Goal: Transaction & Acquisition: Purchase product/service

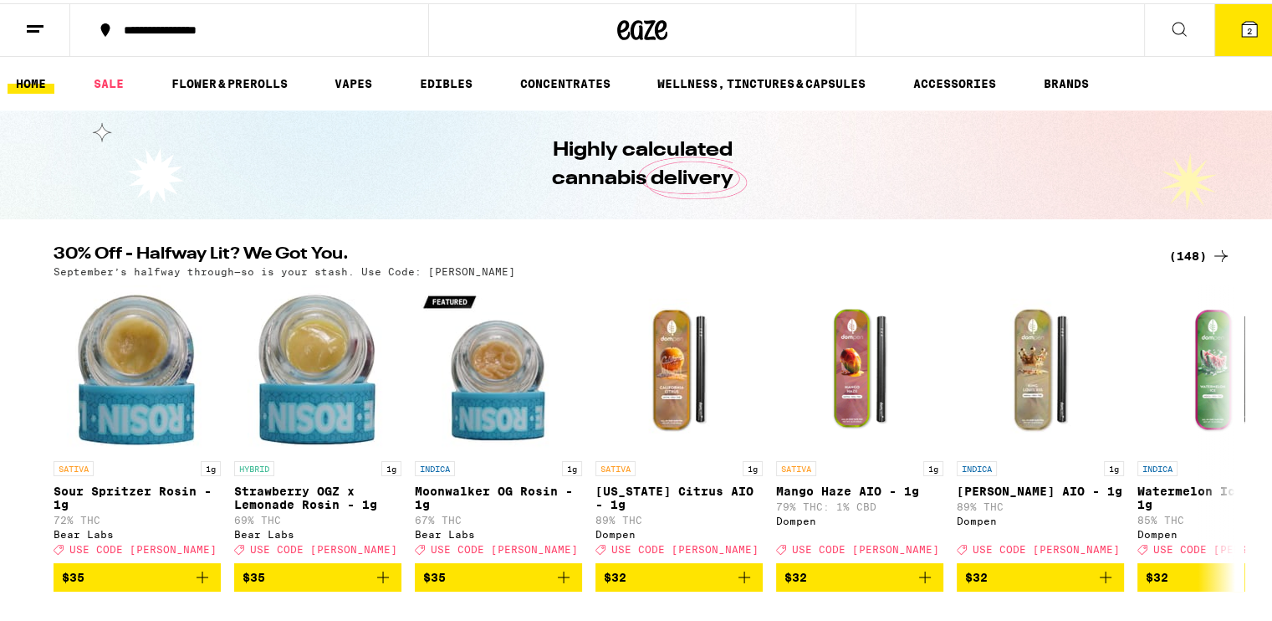
click at [628, 39] on button "2" at bounding box center [1249, 27] width 70 height 52
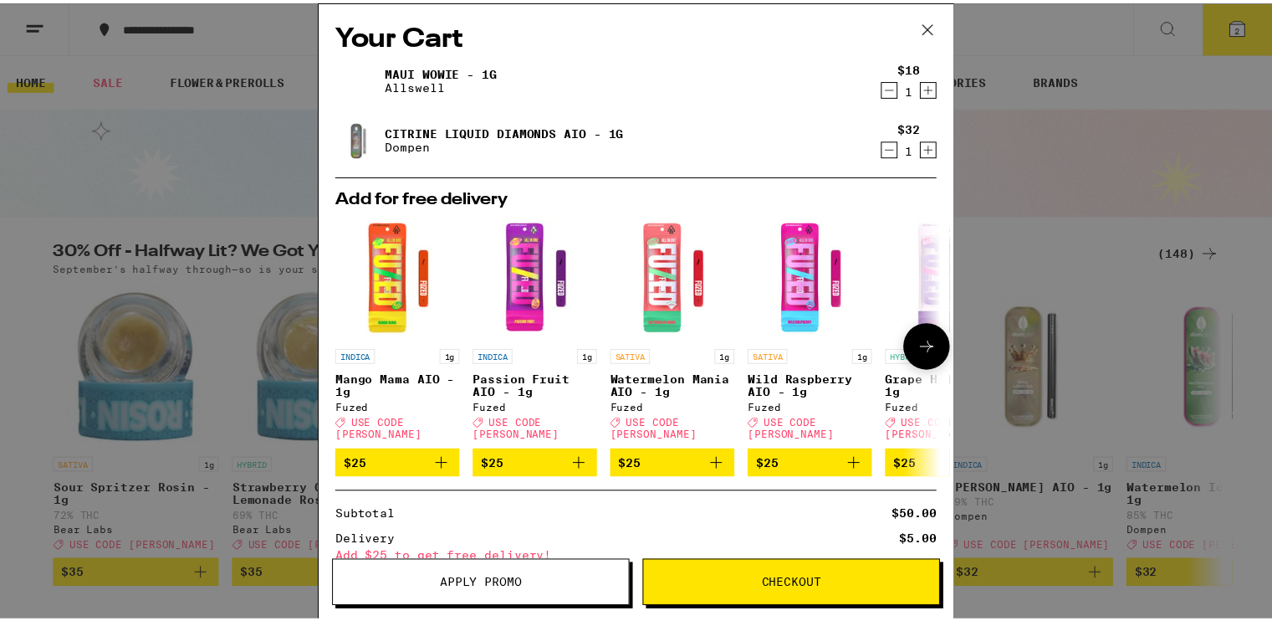
scroll to position [148, 0]
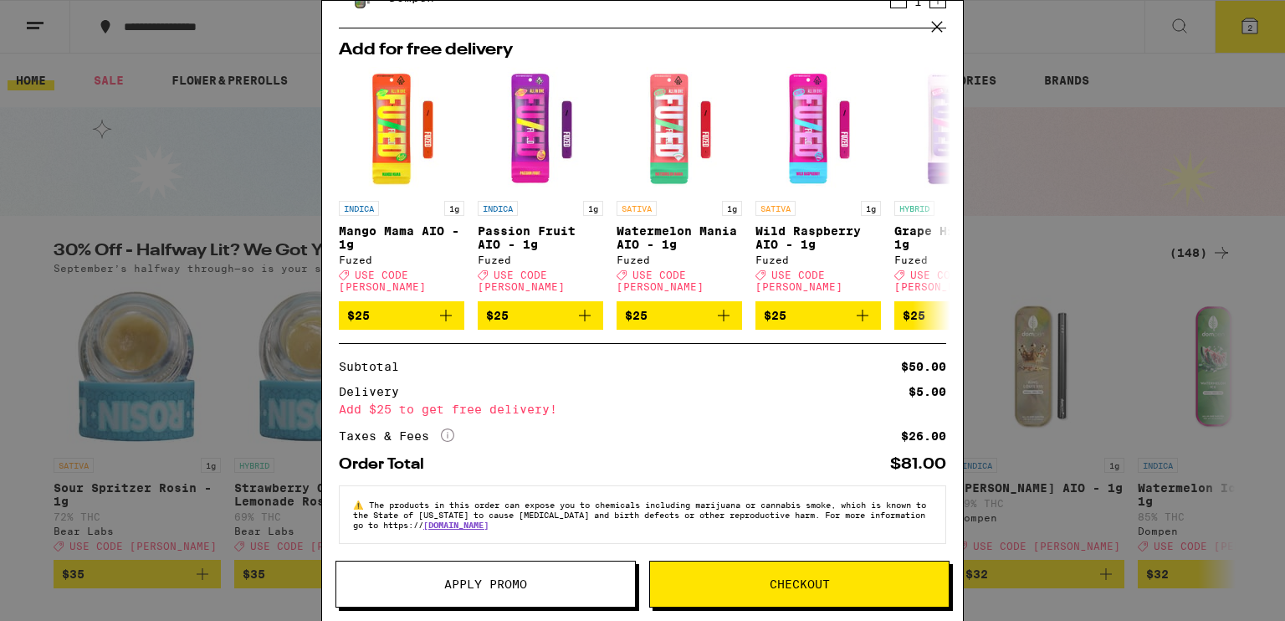
click at [456, 585] on span "Apply Promo" at bounding box center [485, 584] width 83 height 12
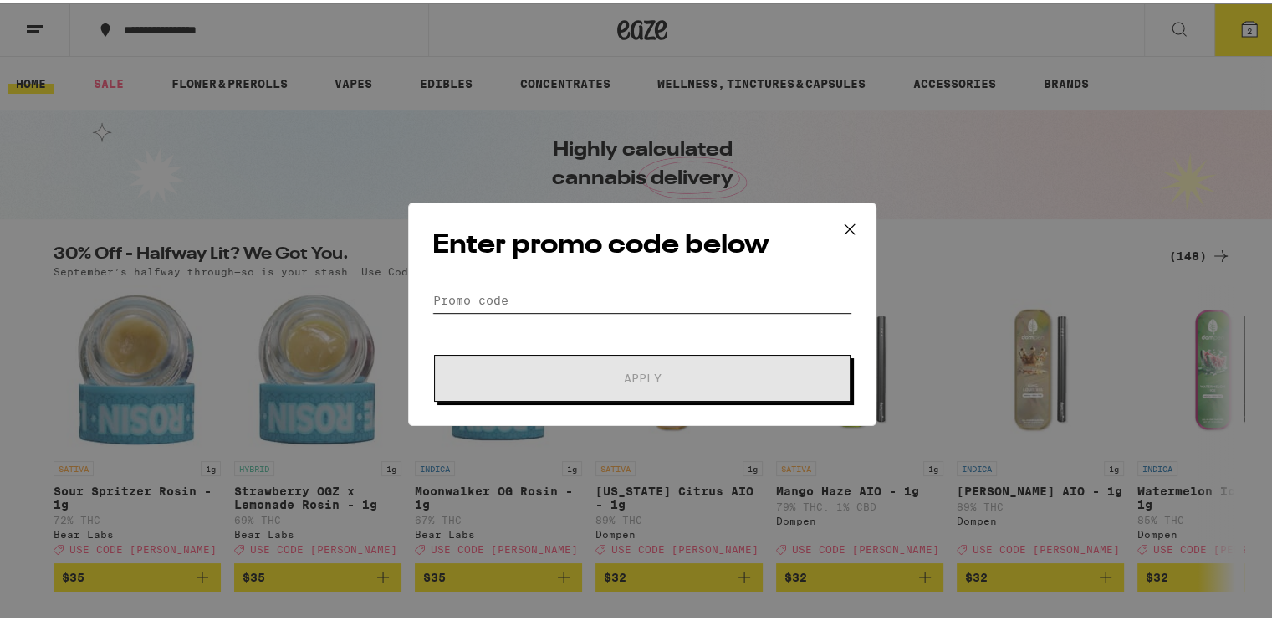
click at [488, 297] on input "Promo Code" at bounding box center [642, 296] width 420 height 25
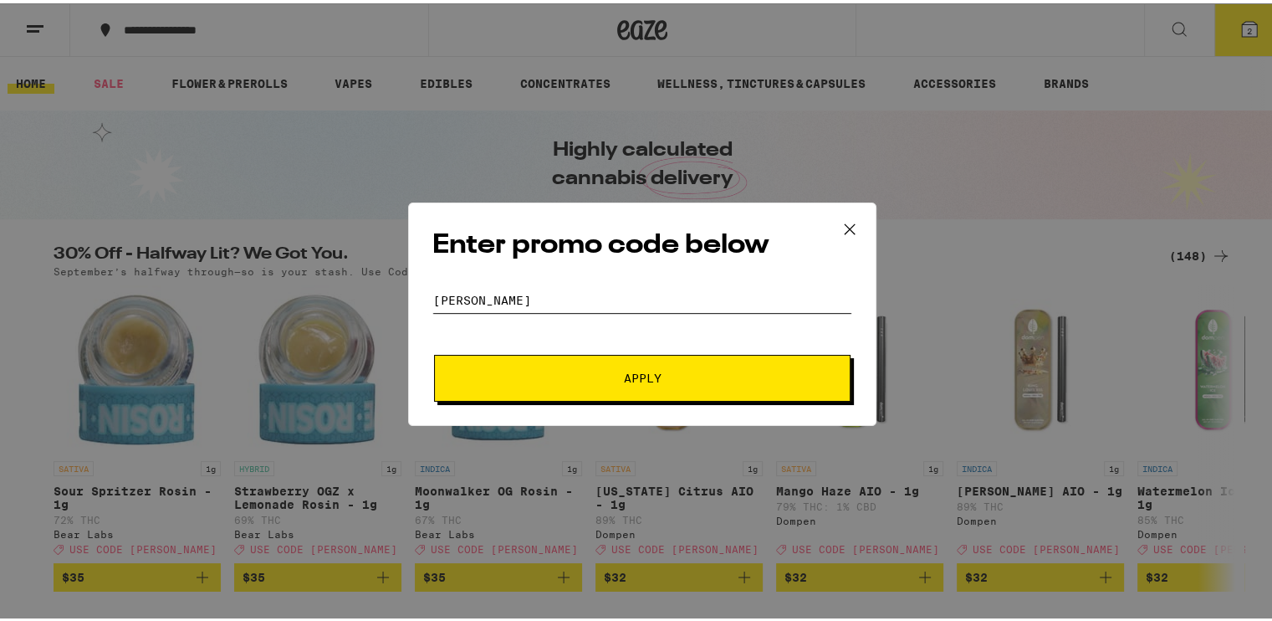
type input "[PERSON_NAME]"
click at [434, 351] on button "Apply" at bounding box center [642, 374] width 417 height 47
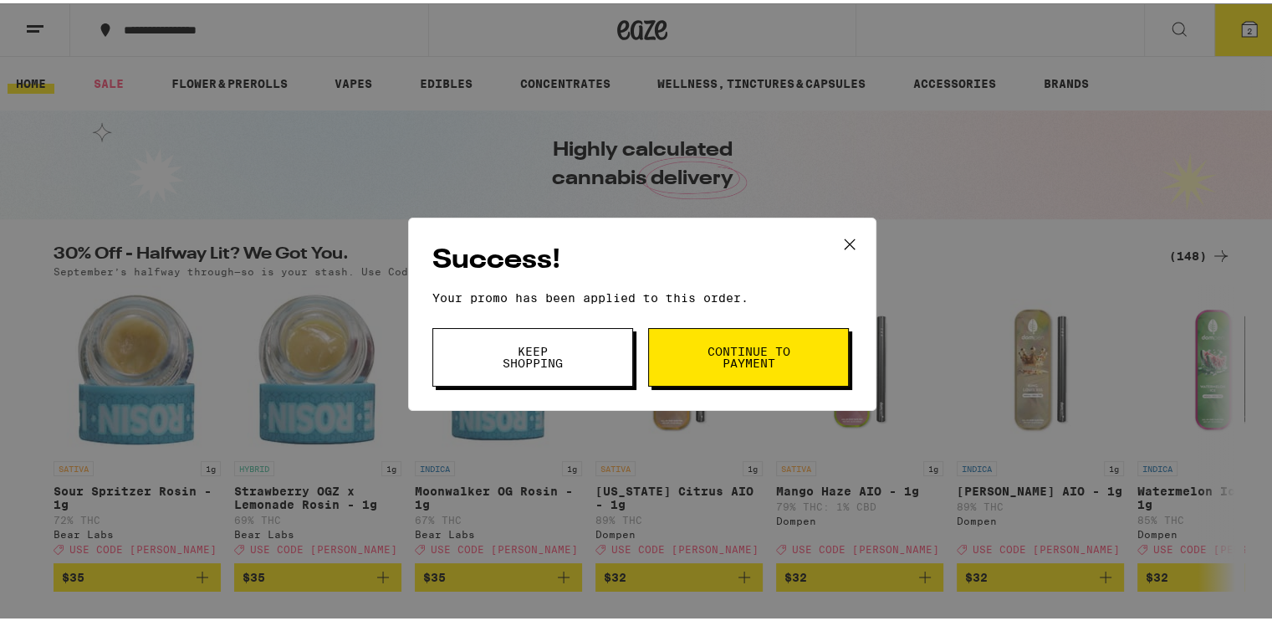
click at [582, 345] on button "Keep Shopping" at bounding box center [532, 354] width 201 height 59
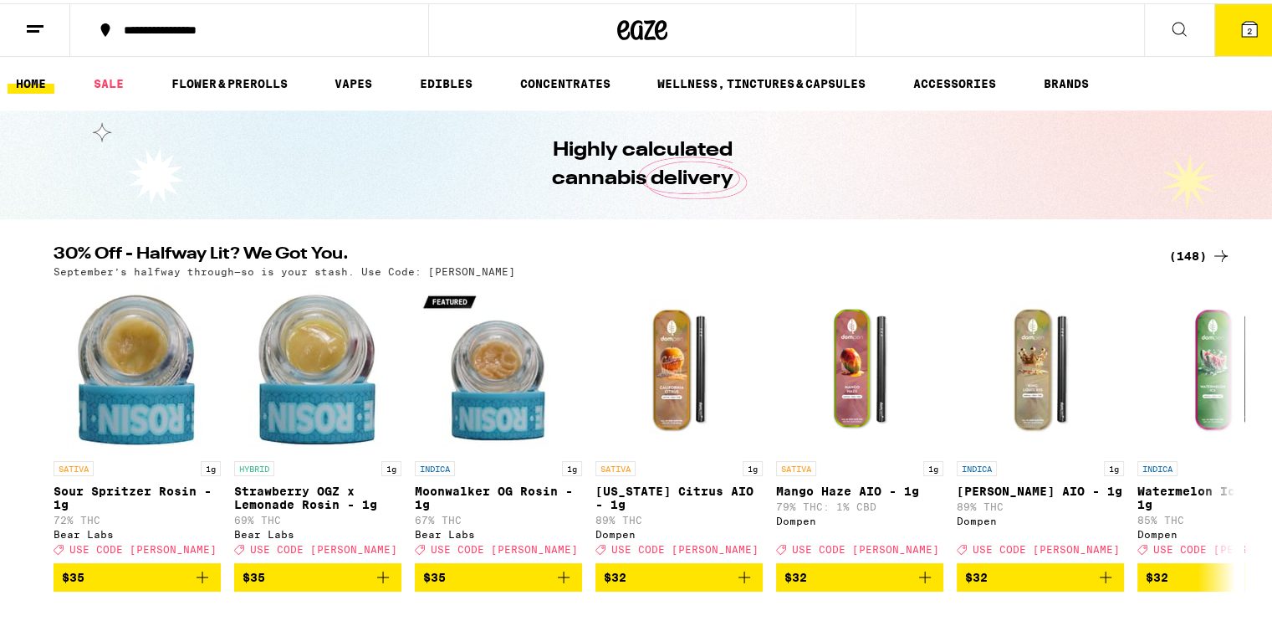
click at [628, 28] on span "2" at bounding box center [1249, 28] width 5 height 10
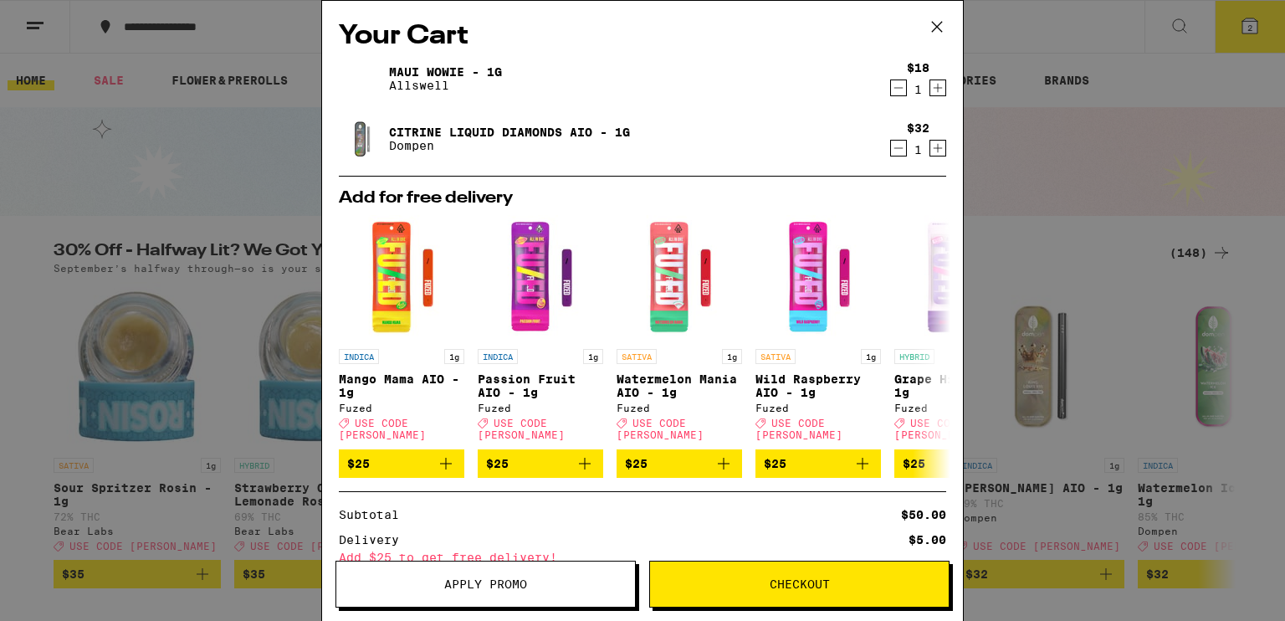
click at [628, 77] on div "$18 1" at bounding box center [914, 78] width 63 height 35
click at [628, 86] on icon "Decrement" at bounding box center [898, 88] width 15 height 20
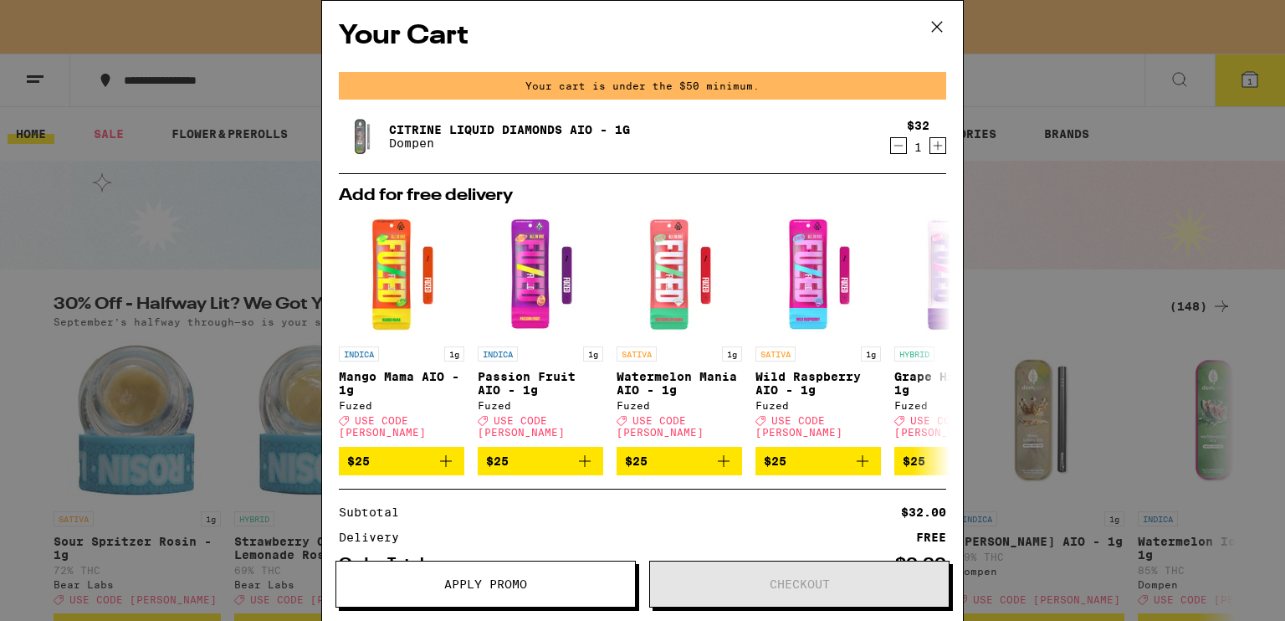
click at [628, 150] on icon "Decrement" at bounding box center [898, 145] width 15 height 20
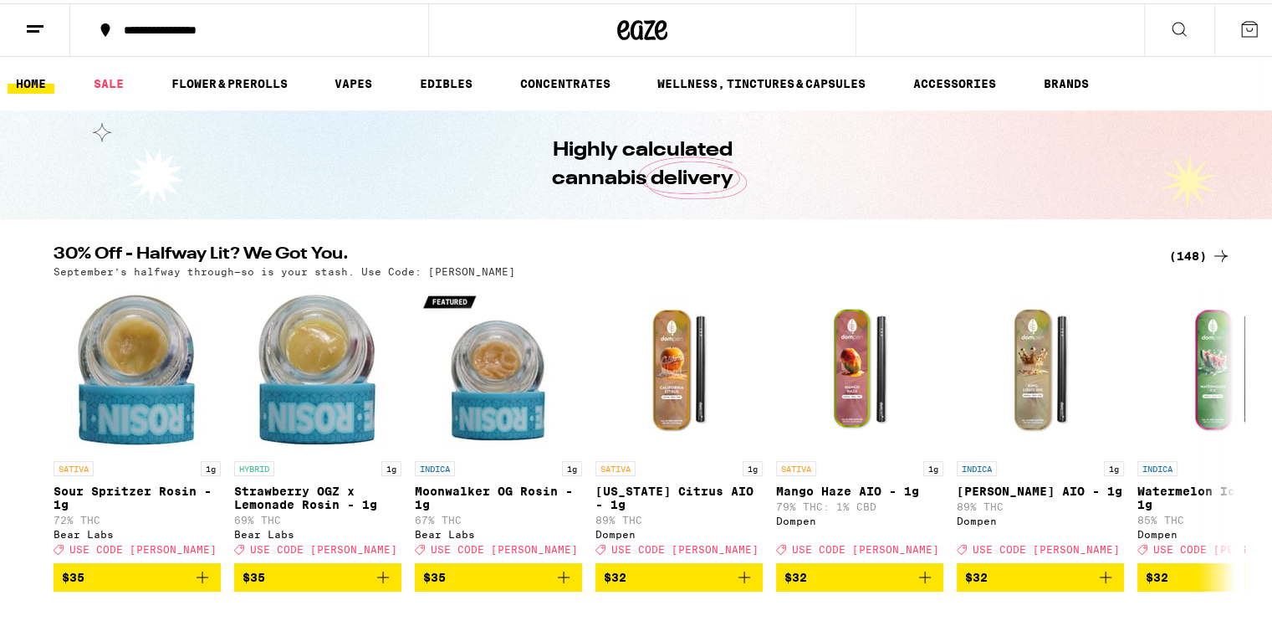
click at [628, 247] on div "(148)" at bounding box center [1200, 253] width 62 height 20
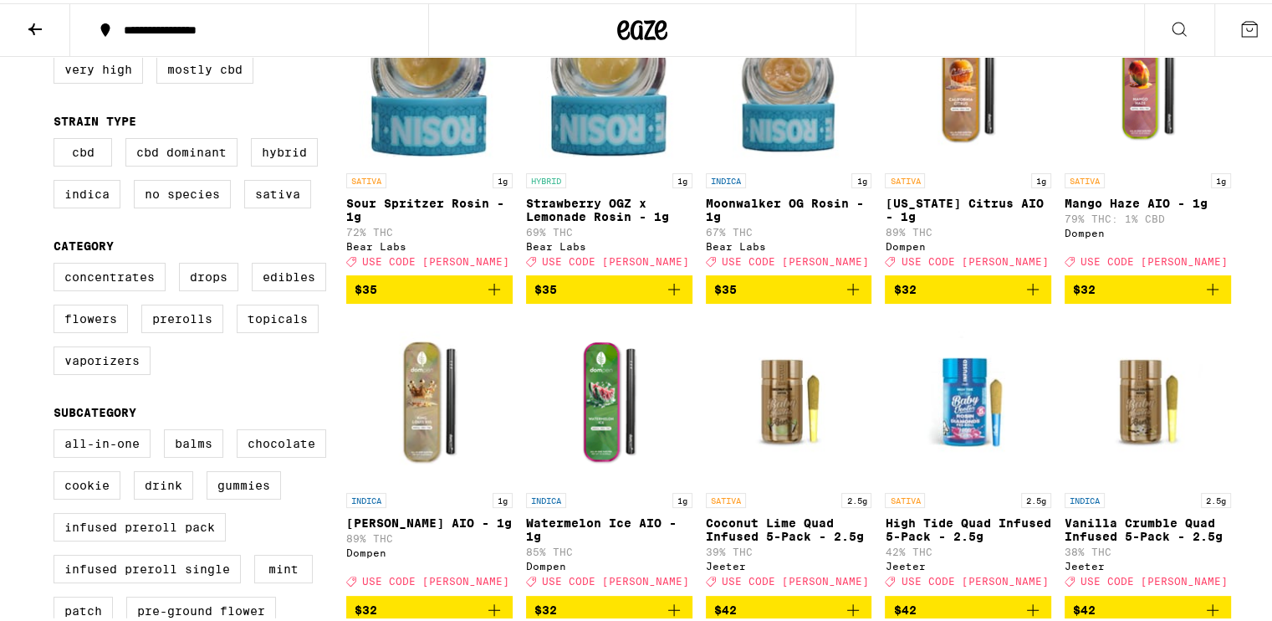
scroll to position [263, 0]
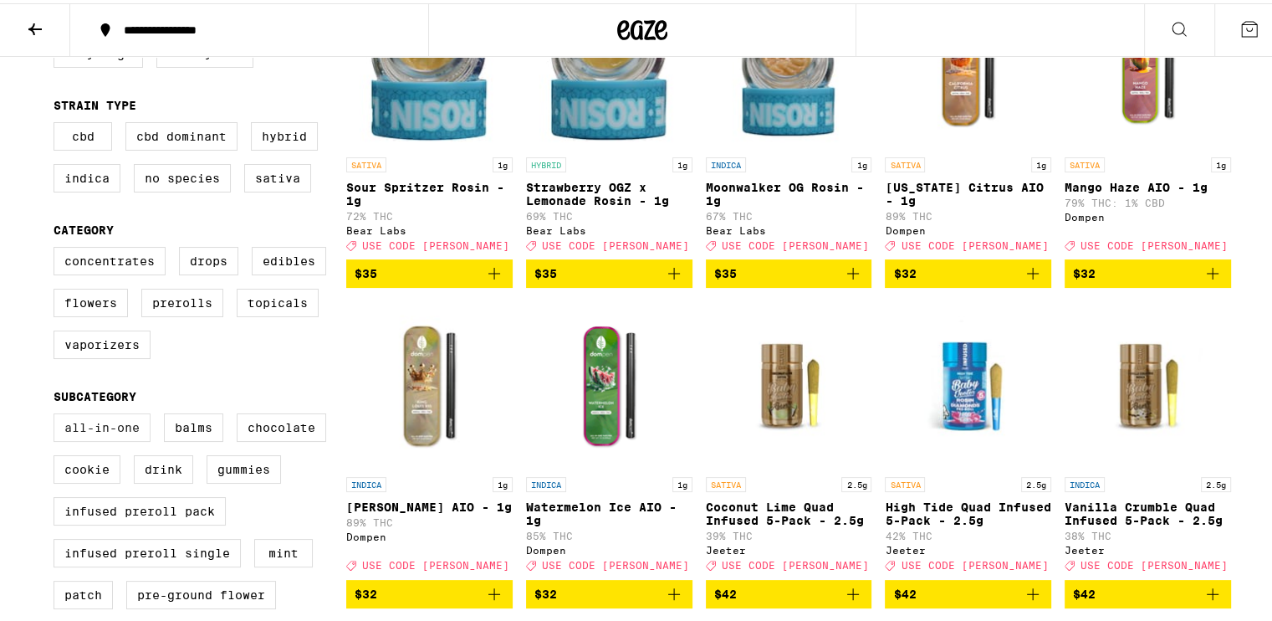
click at [94, 429] on label "All-In-One" at bounding box center [102, 424] width 97 height 28
click at [58, 413] on input "All-In-One" at bounding box center [57, 412] width 1 height 1
checkbox input "true"
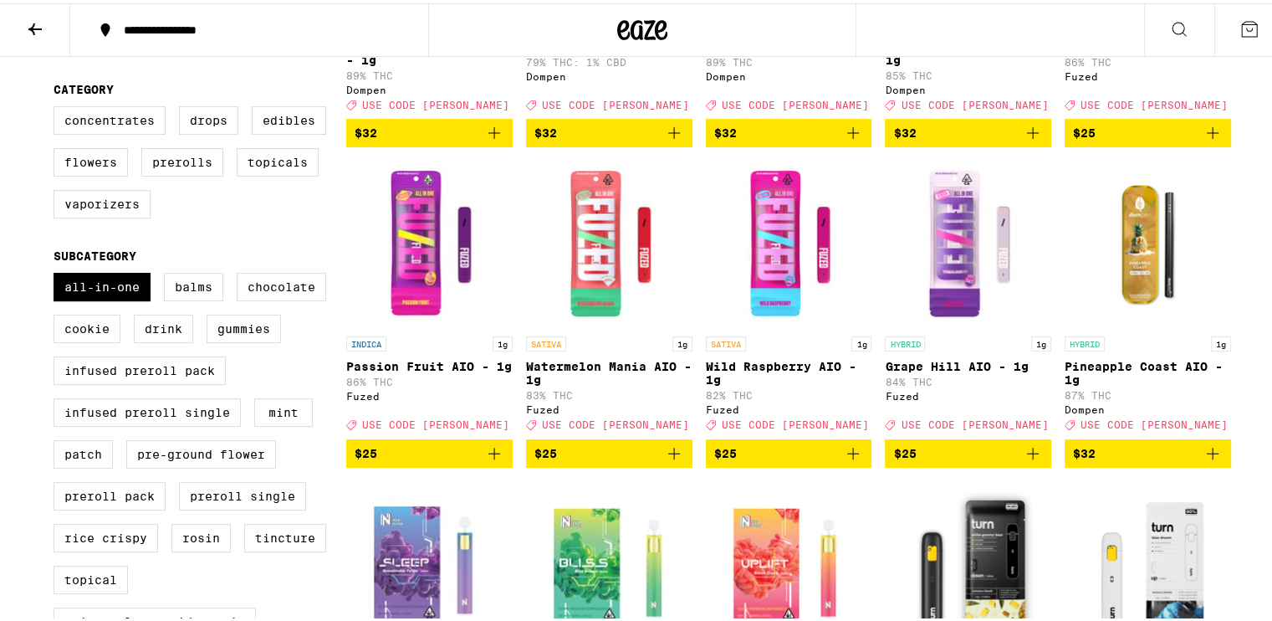
scroll to position [403, 0]
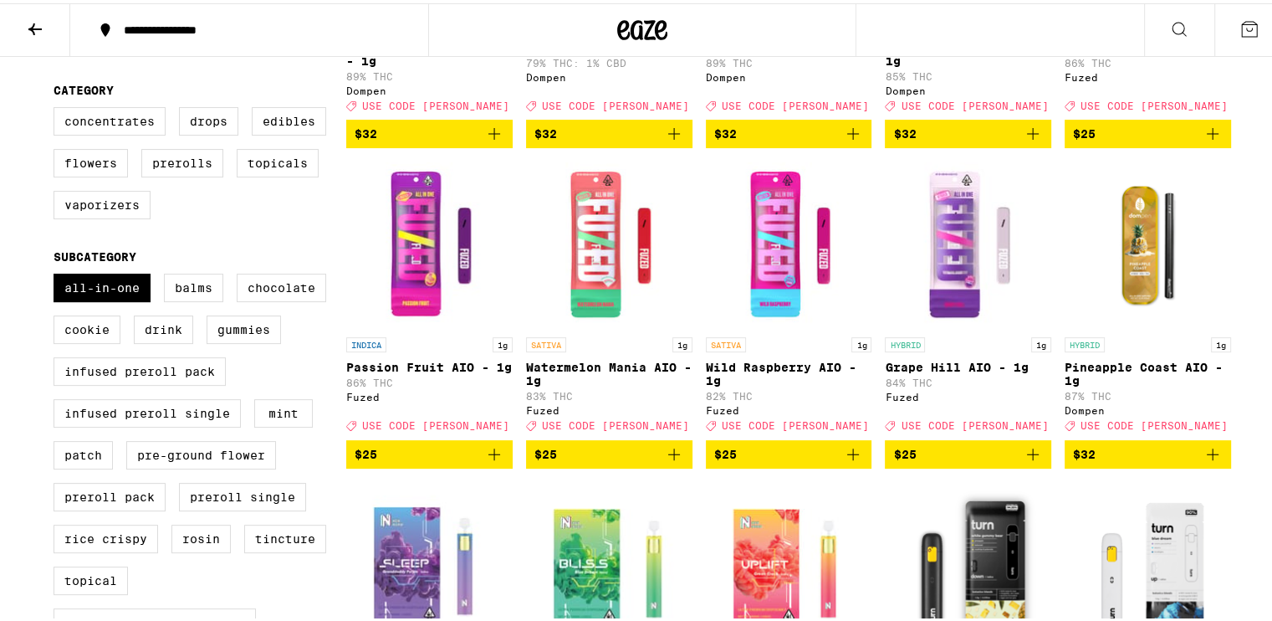
click at [628, 465] on button "$25" at bounding box center [609, 451] width 166 height 28
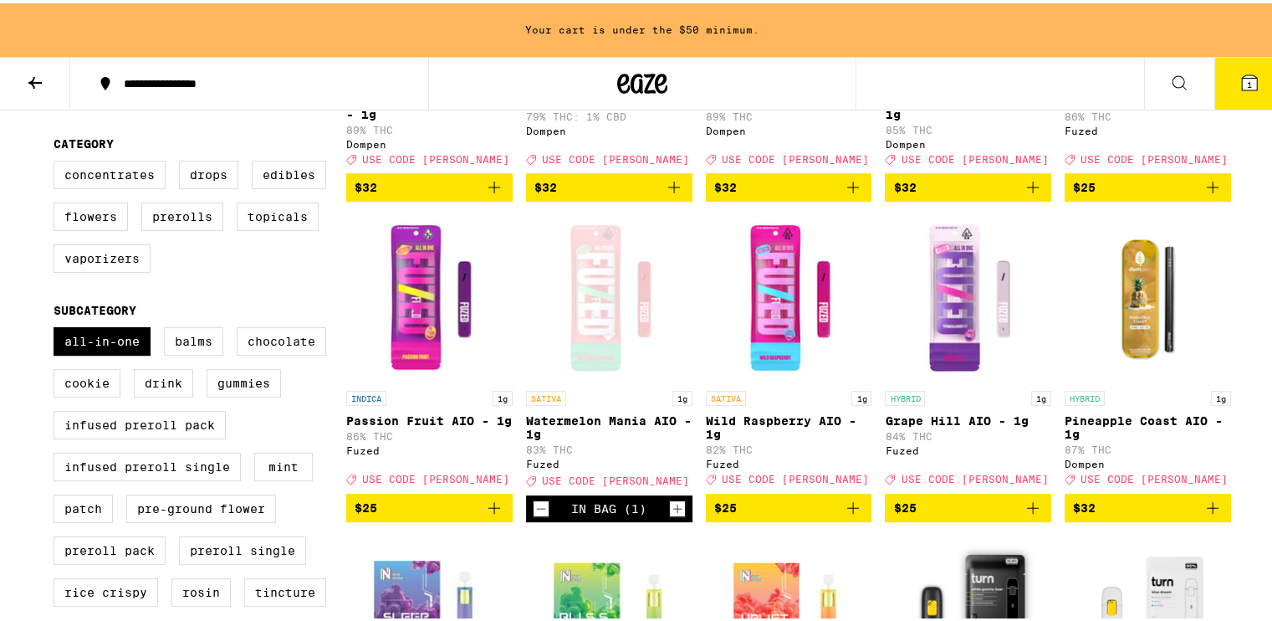
scroll to position [457, 0]
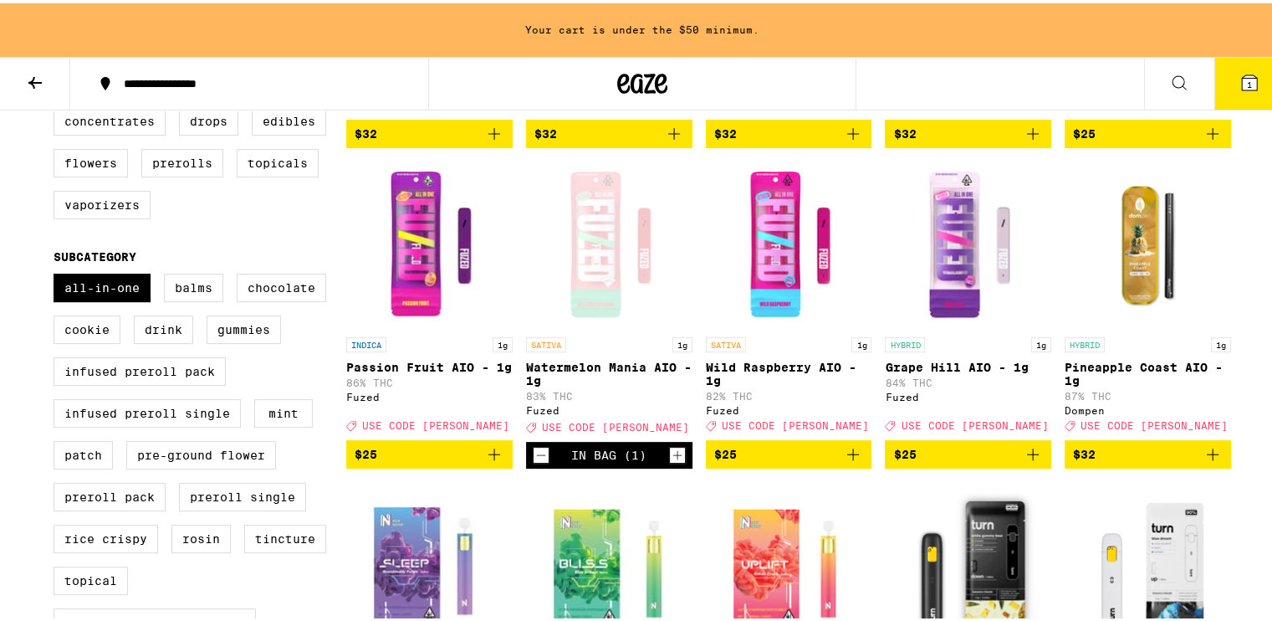
click at [628, 461] on icon "Add to bag" at bounding box center [853, 451] width 20 height 20
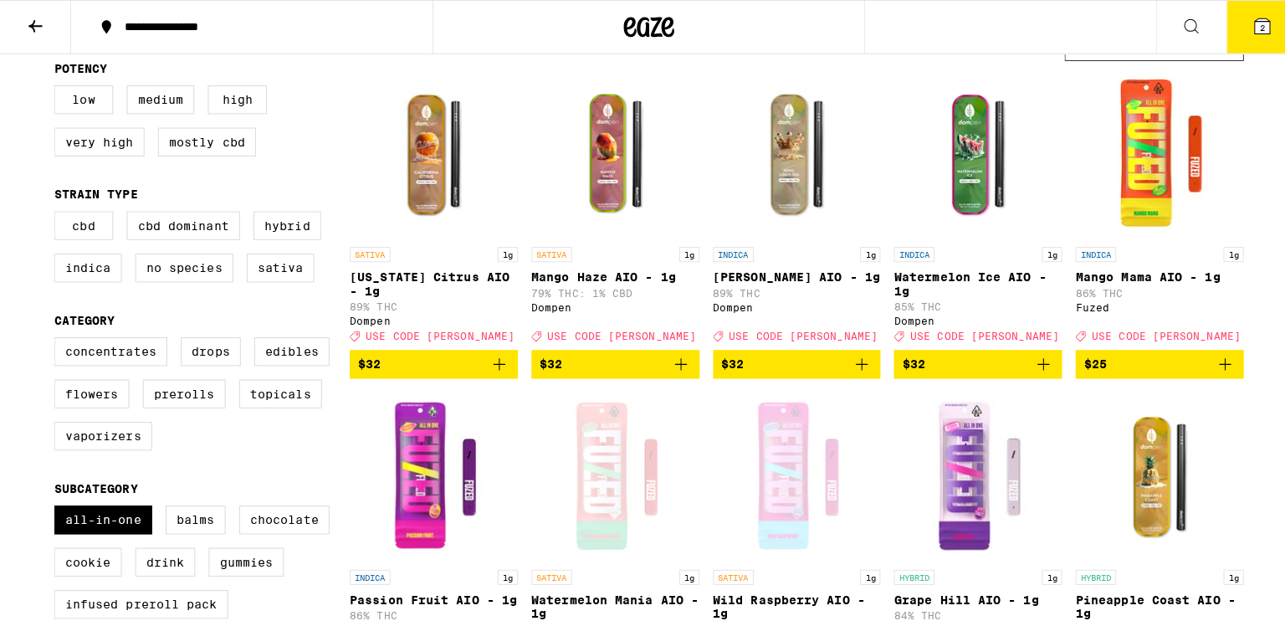
scroll to position [172, 0]
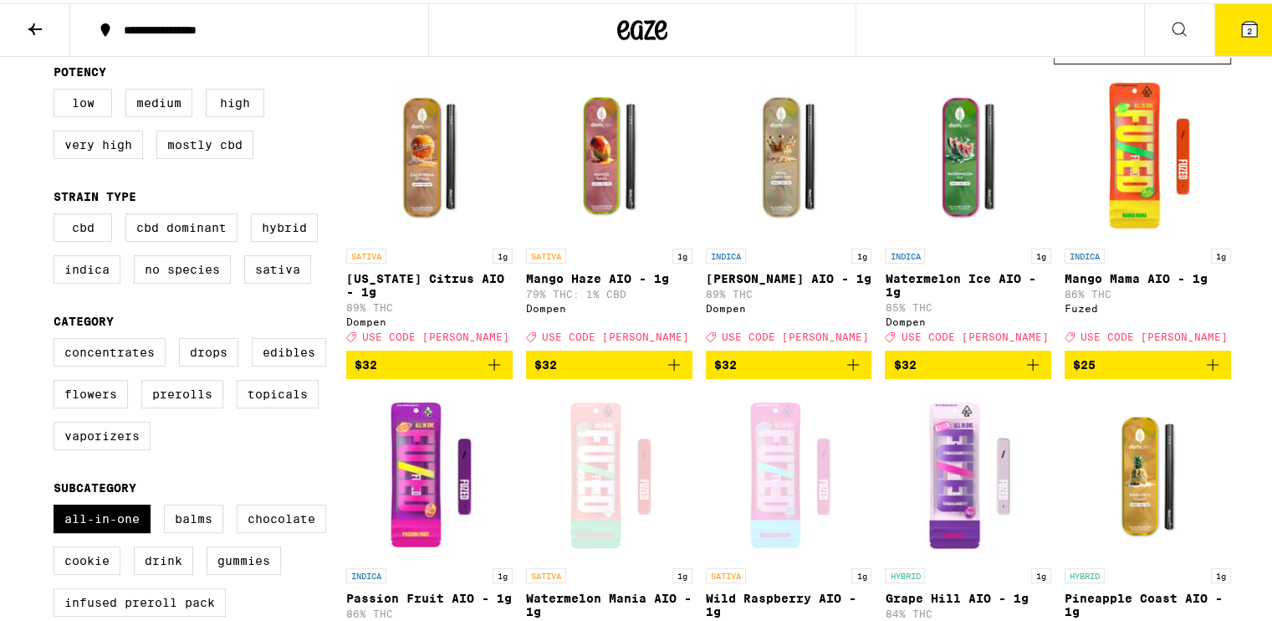
click at [628, 23] on span "2" at bounding box center [1249, 28] width 5 height 10
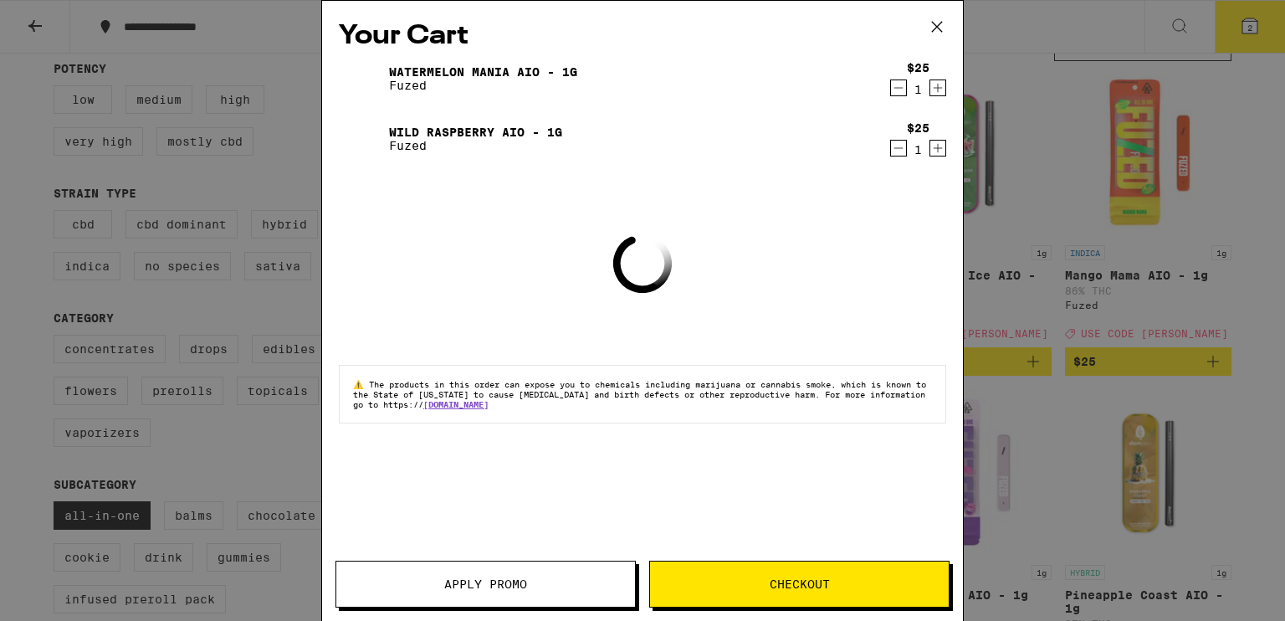
click at [480, 590] on span "Apply Promo" at bounding box center [485, 584] width 83 height 12
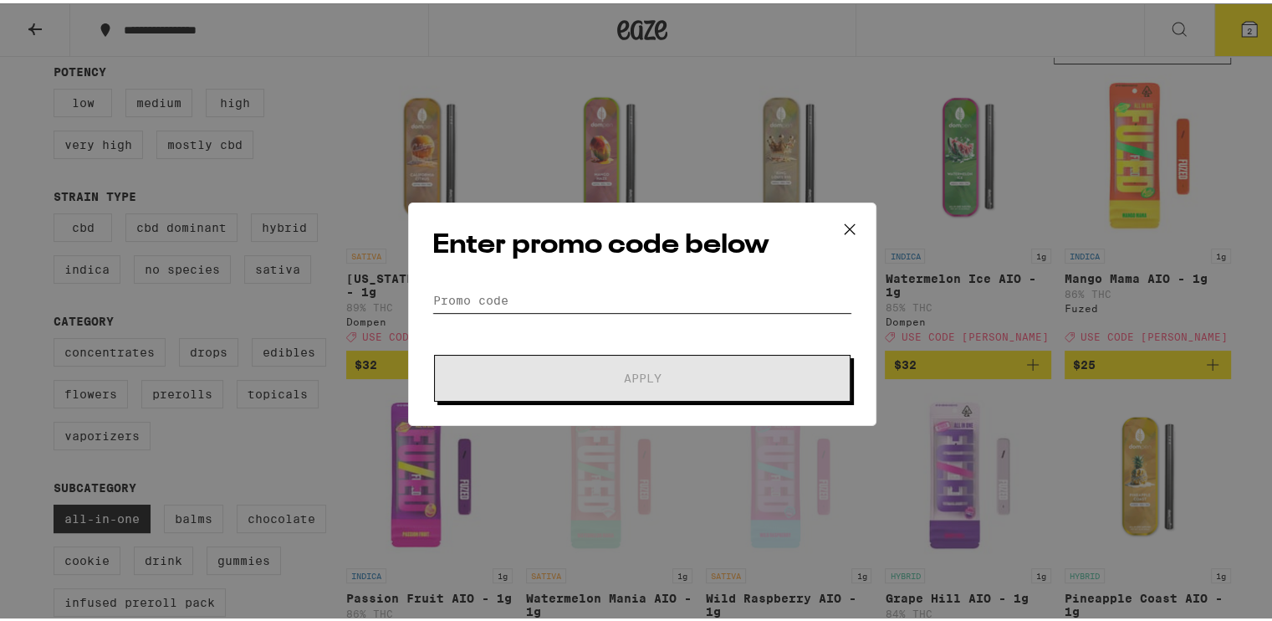
click at [578, 302] on input "Promo Code" at bounding box center [642, 296] width 420 height 25
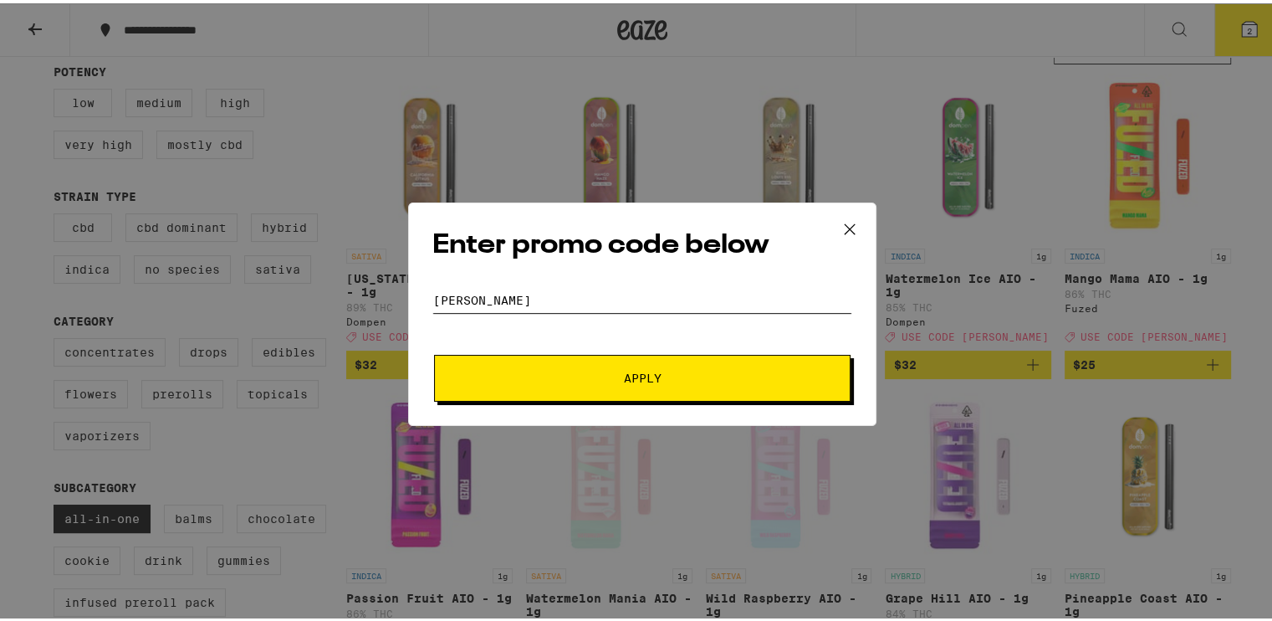
type input "[PERSON_NAME]"
click at [538, 367] on button "Apply" at bounding box center [642, 374] width 417 height 47
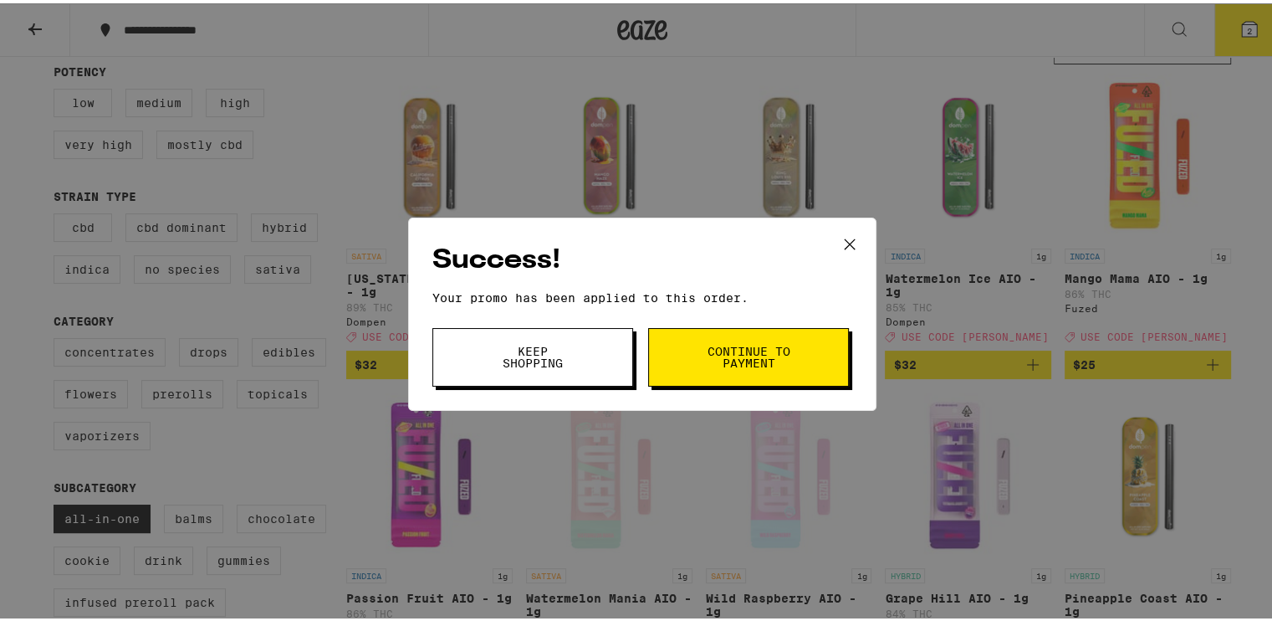
click at [628, 156] on div "Success! Your promo has been applied to this order. Promo Code [PERSON_NAME] Ke…" at bounding box center [642, 310] width 1285 height 621
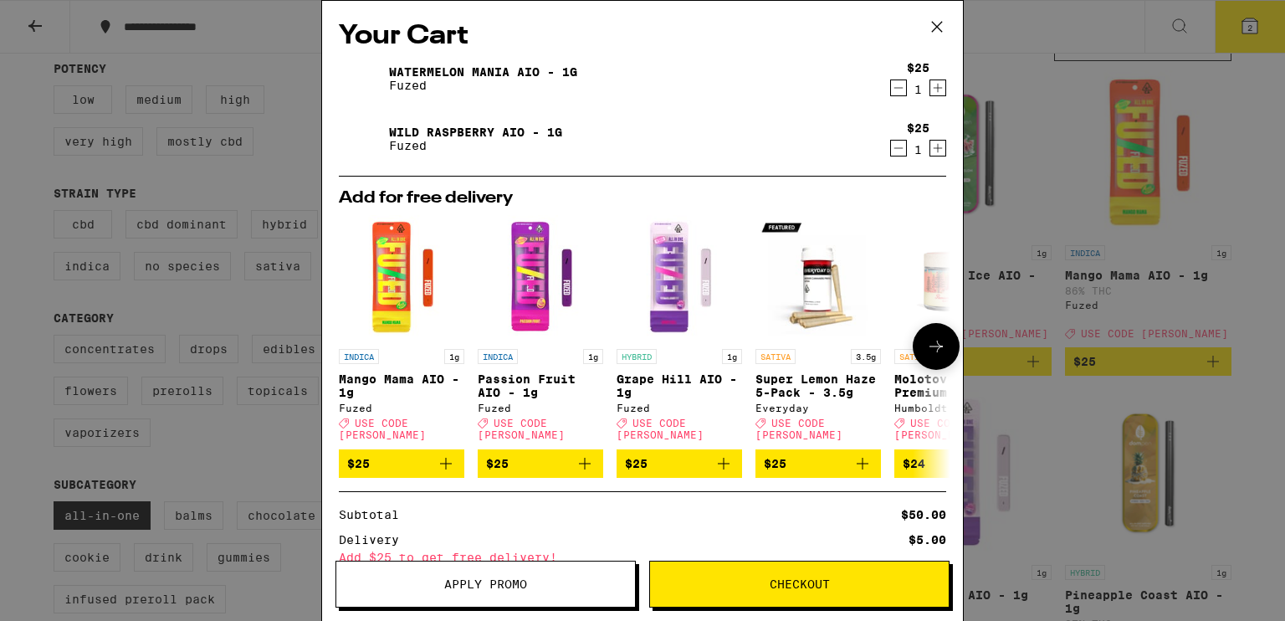
scroll to position [174, 0]
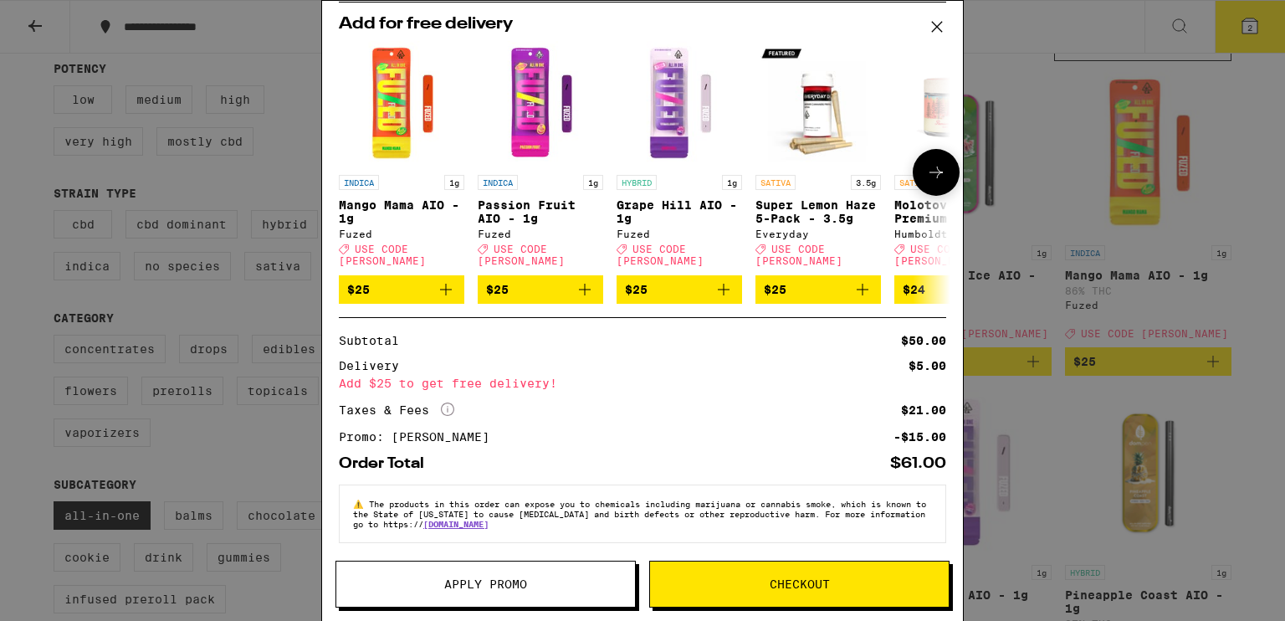
click at [628, 171] on icon at bounding box center [936, 172] width 20 height 20
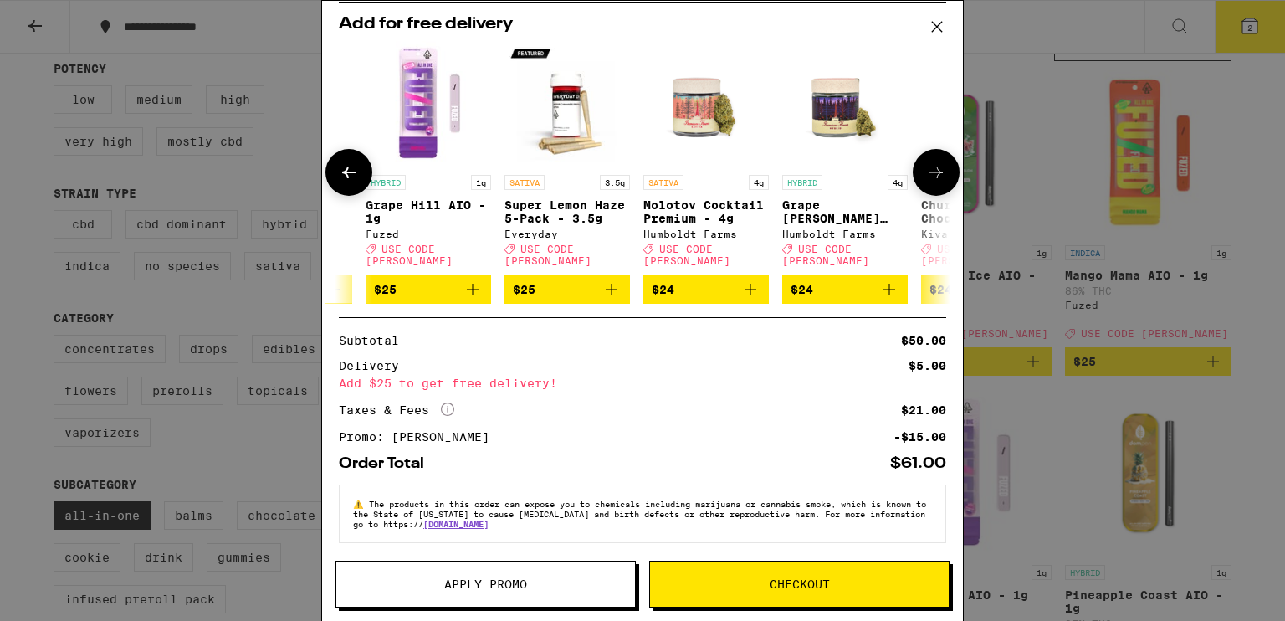
scroll to position [0, 411]
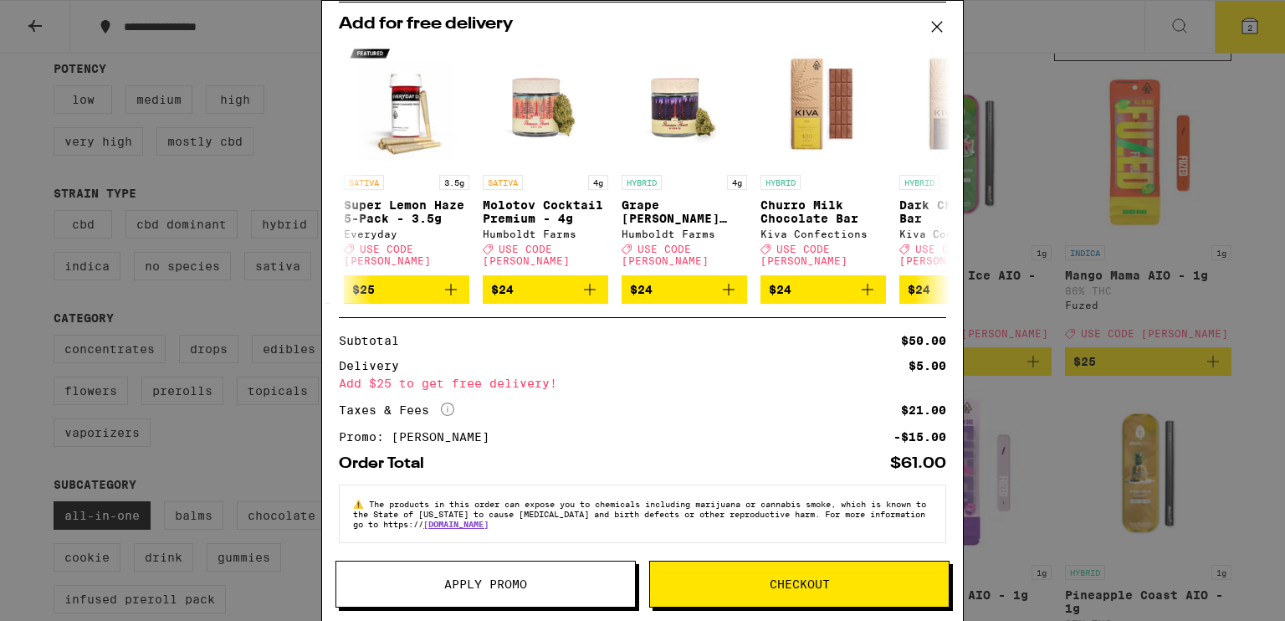
click at [628, 172] on button at bounding box center [936, 172] width 0 height 0
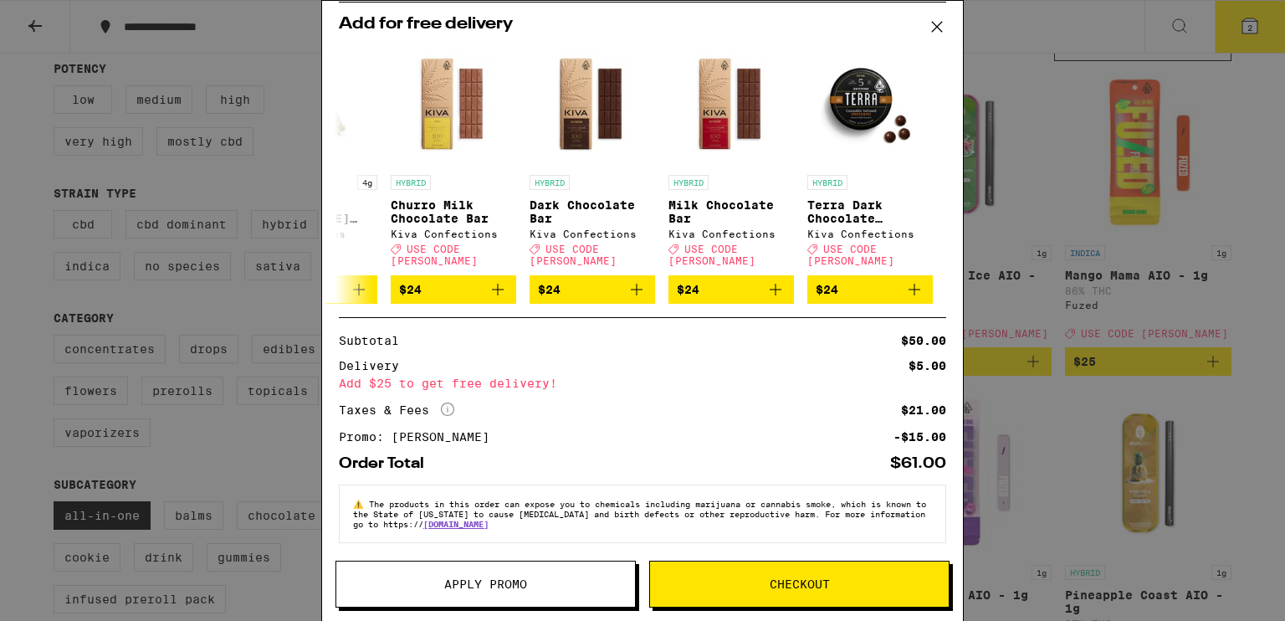
scroll to position [0, 793]
click at [628, 172] on button at bounding box center [936, 172] width 0 height 0
click at [628, 267] on div "Your Cart Watermelon Mania AIO - 1g Fuzed $25 1 Wild Raspberry AIO - 1g Fuzed $…" at bounding box center [642, 310] width 1285 height 621
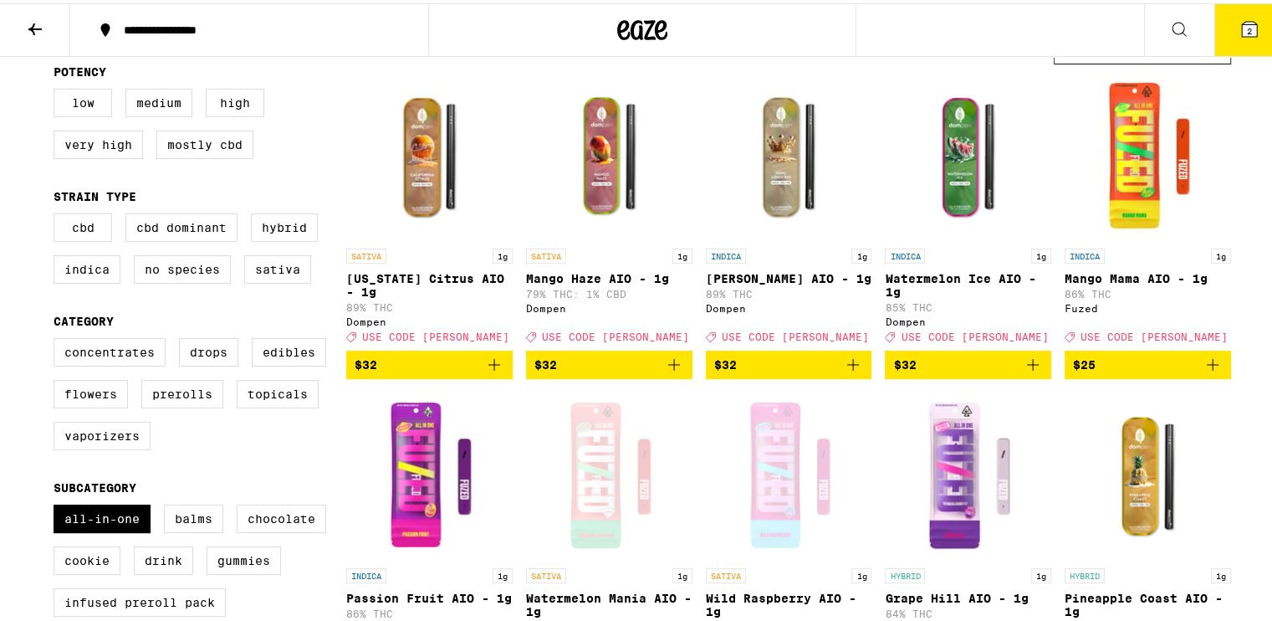
click at [628, 18] on icon at bounding box center [1249, 26] width 20 height 20
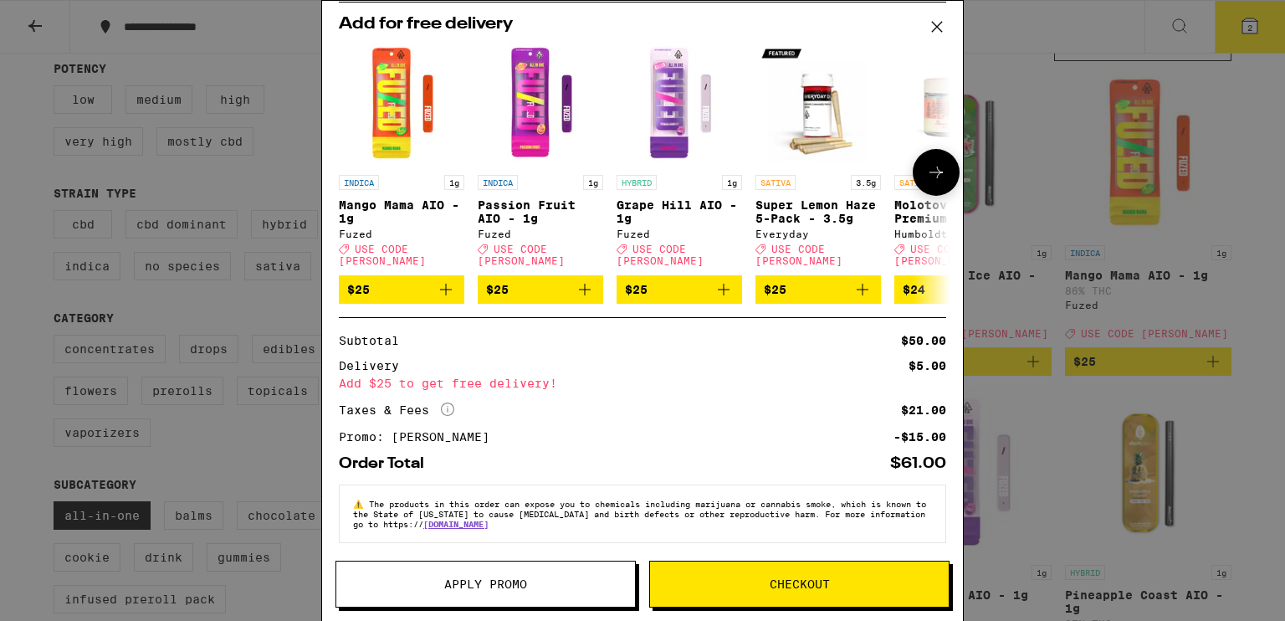
scroll to position [174, 0]
click at [628, 574] on button "Checkout" at bounding box center [799, 583] width 300 height 47
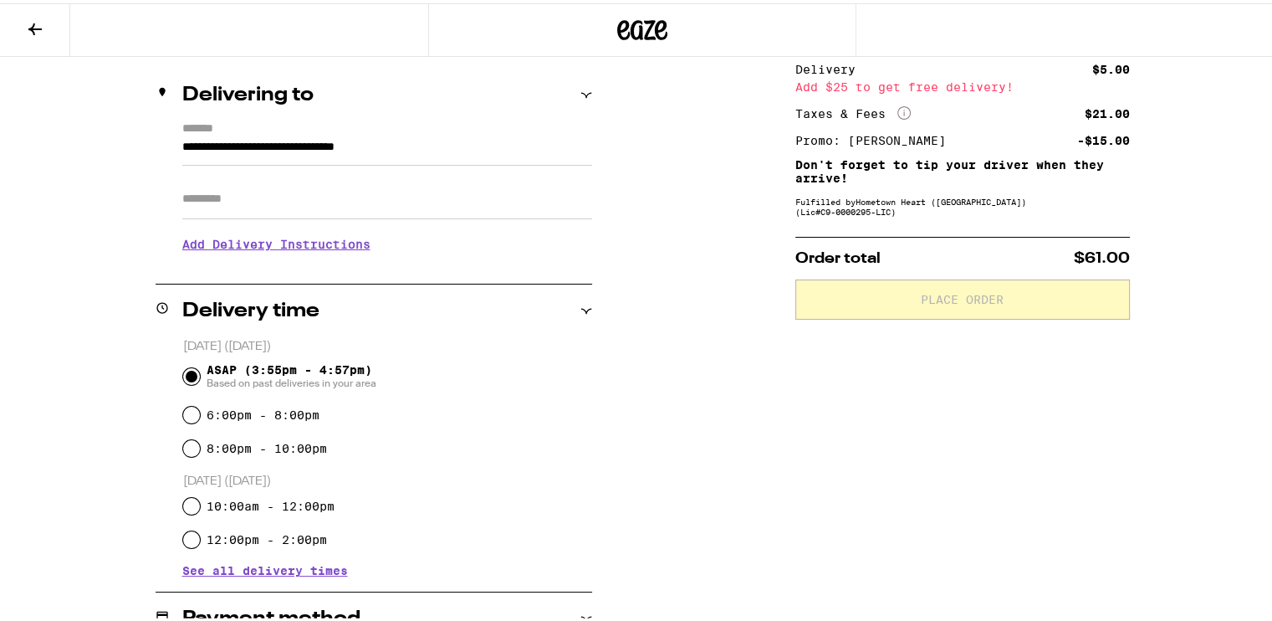
scroll to position [207, 0]
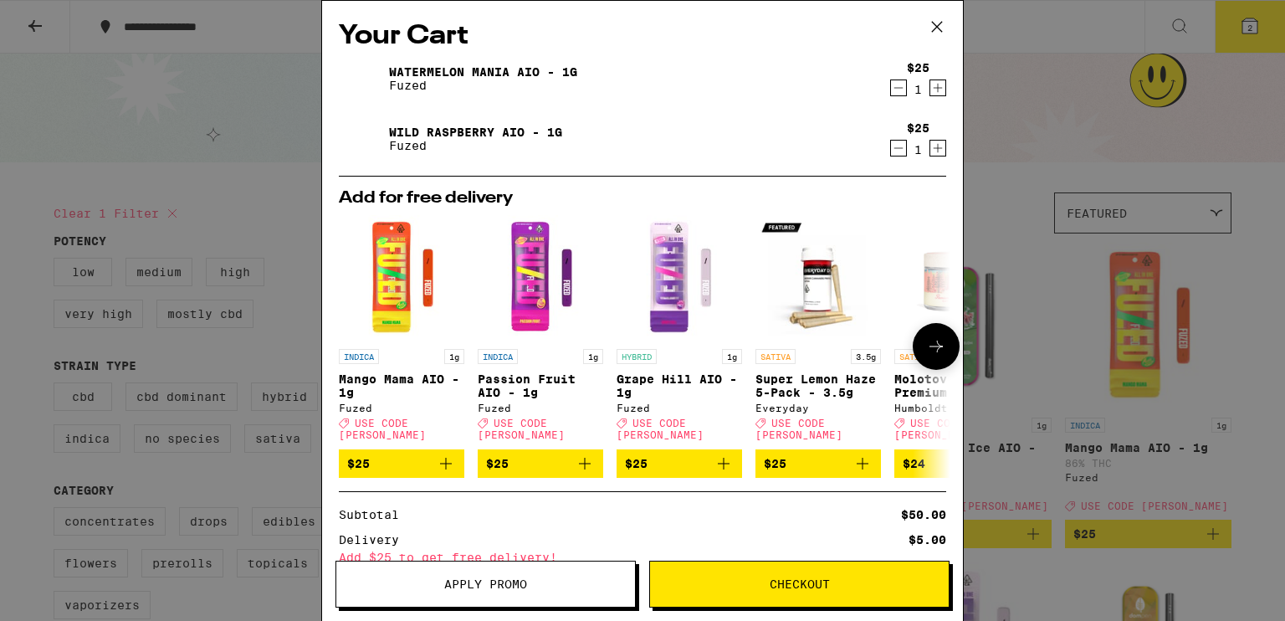
scroll to position [174, 0]
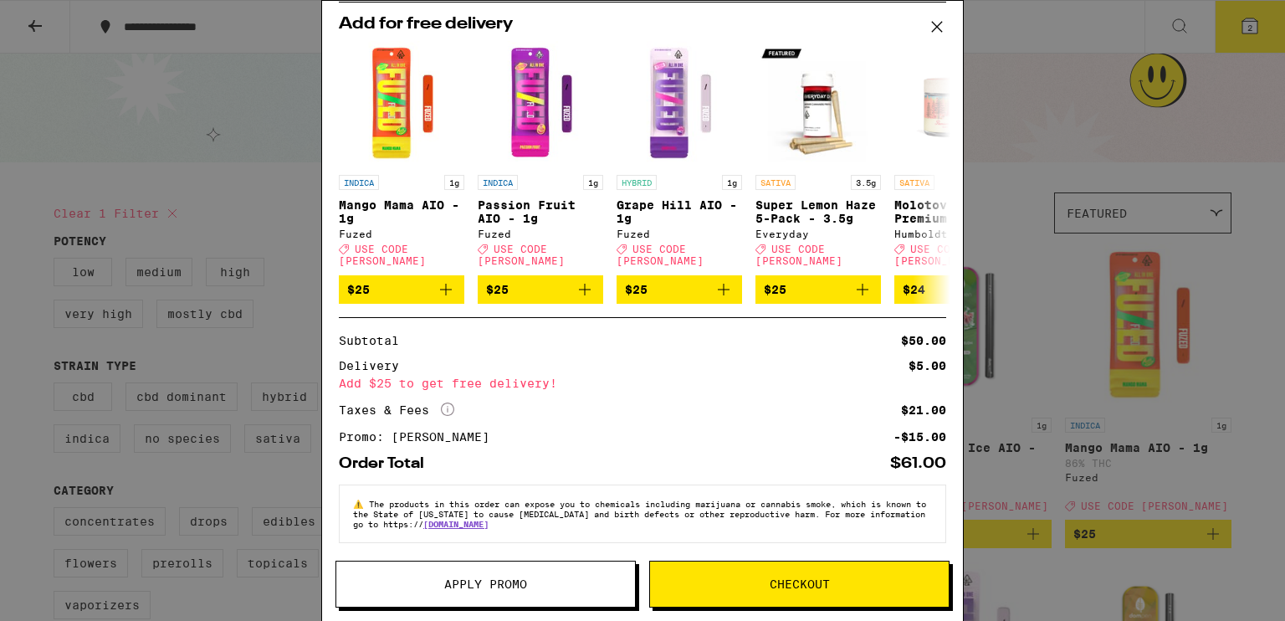
click at [628, 457] on div "$61.00" at bounding box center [918, 463] width 56 height 15
copy div "61.00"
